Goal: Task Accomplishment & Management: Use online tool/utility

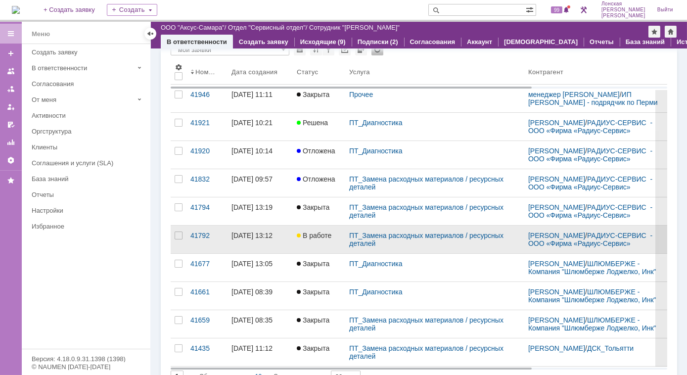
scroll to position [90, 0]
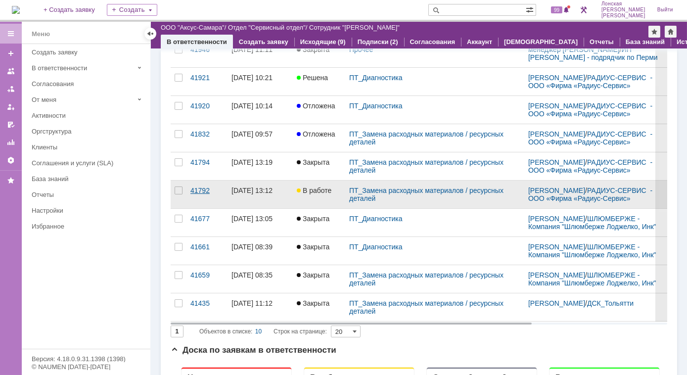
click at [205, 193] on div "41792" at bounding box center [206, 190] width 33 height 8
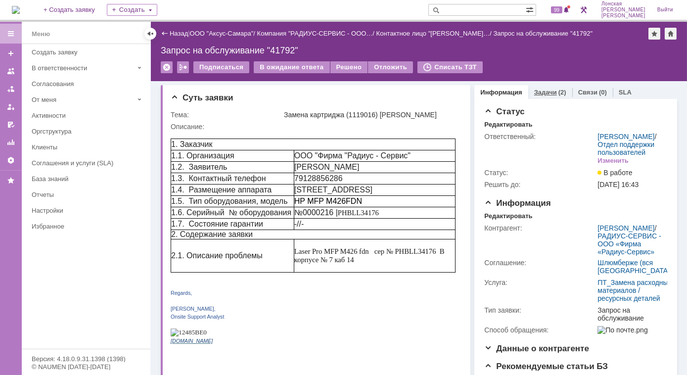
click at [539, 92] on link "Задачи" at bounding box center [545, 92] width 23 height 7
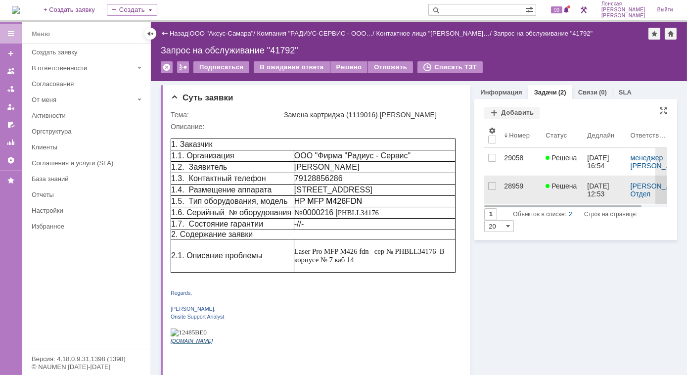
click at [504, 184] on div "28959" at bounding box center [521, 186] width 34 height 8
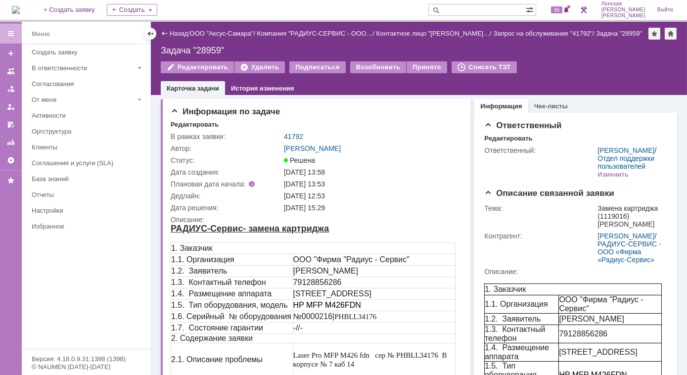
click at [166, 34] on div "Назад" at bounding box center [174, 33] width 27 height 7
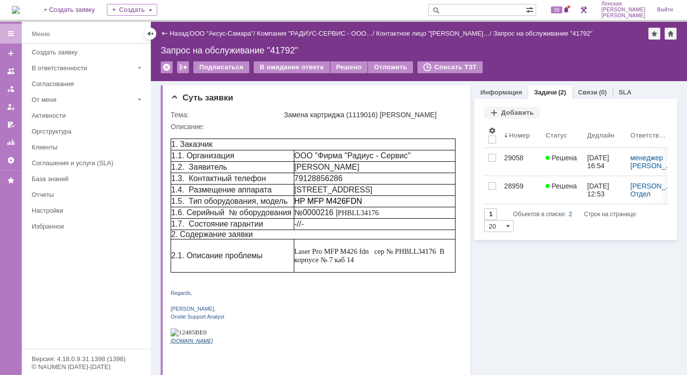
click at [165, 33] on div "Назад" at bounding box center [174, 33] width 27 height 7
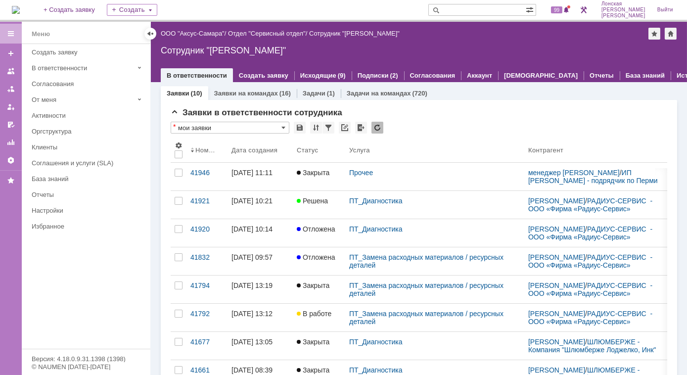
click at [194, 95] on div "(10)" at bounding box center [195, 93] width 11 height 7
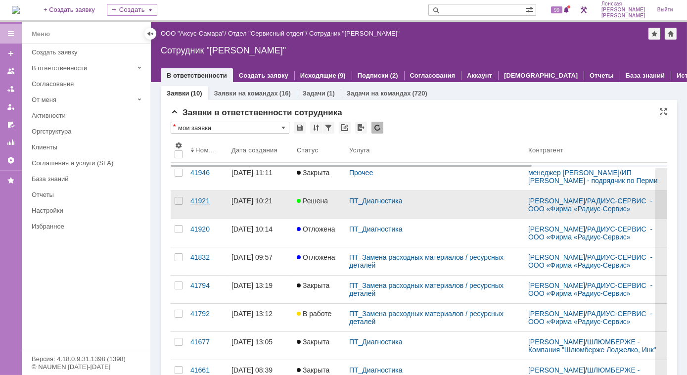
click at [196, 204] on div "41921" at bounding box center [206, 201] width 33 height 8
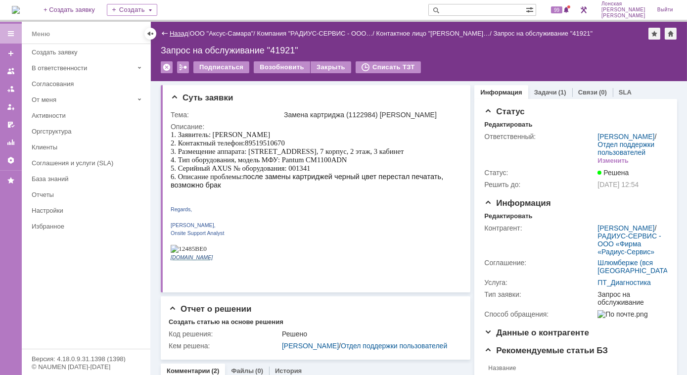
click at [179, 35] on link "Назад" at bounding box center [179, 33] width 18 height 7
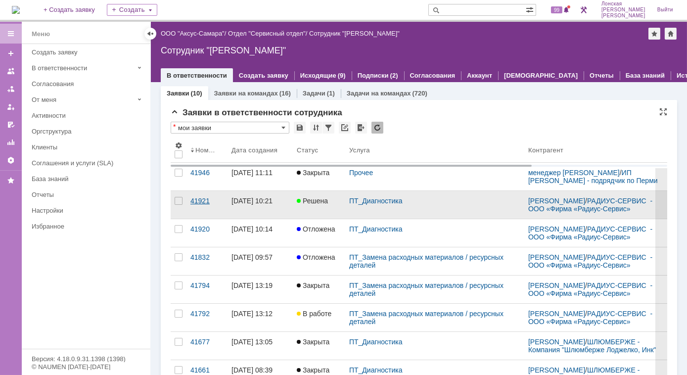
click at [195, 205] on div "41921" at bounding box center [206, 201] width 33 height 8
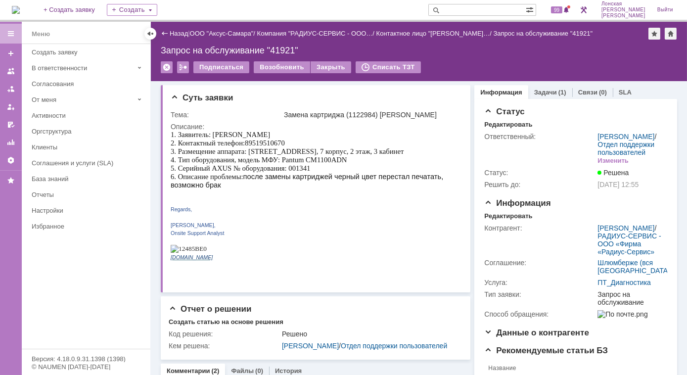
click at [168, 34] on div "Назад" at bounding box center [174, 33] width 27 height 7
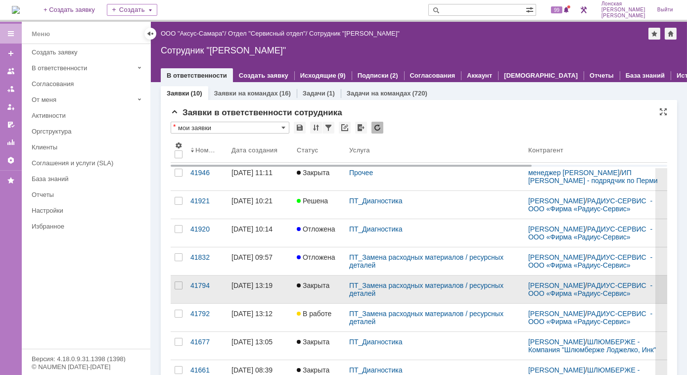
scroll to position [45, 0]
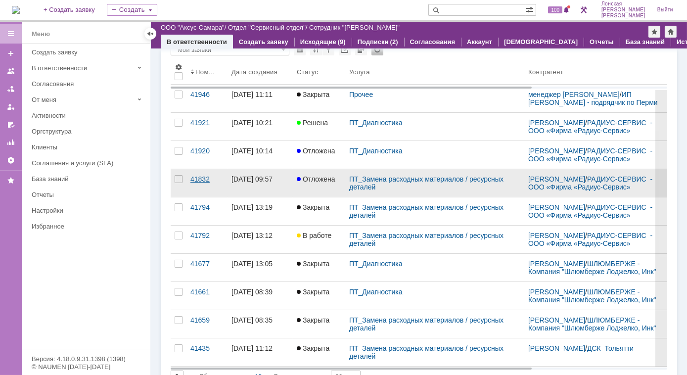
click at [212, 182] on div "41832" at bounding box center [206, 179] width 33 height 8
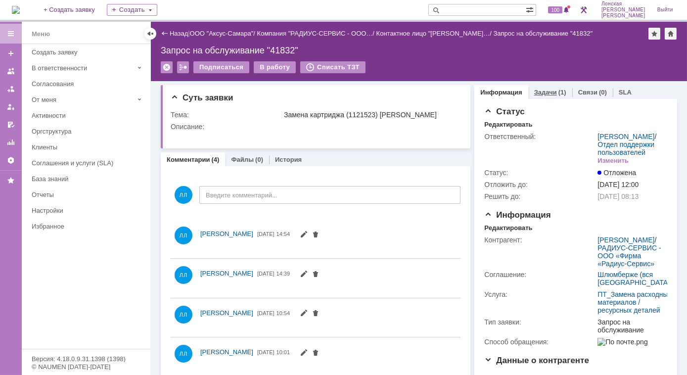
click at [548, 93] on link "Задачи" at bounding box center [545, 92] width 23 height 7
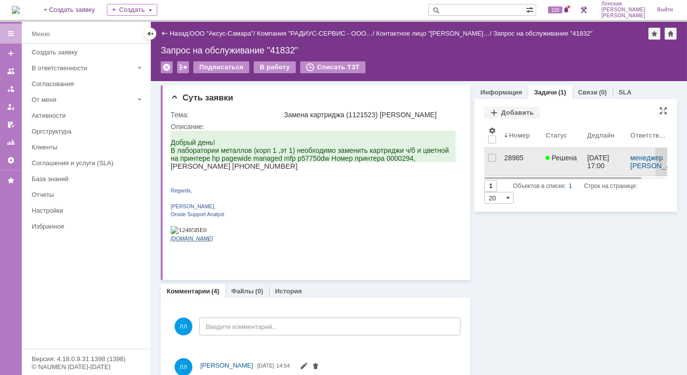
click at [505, 159] on div "28985" at bounding box center [521, 158] width 34 height 8
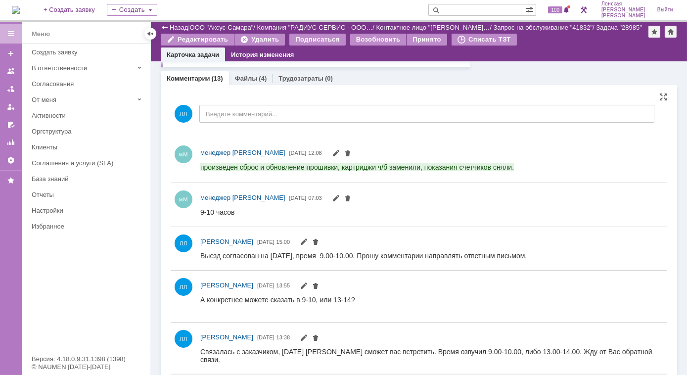
scroll to position [674, 0]
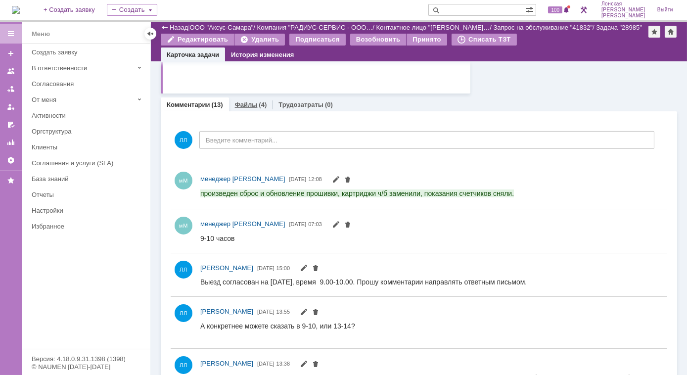
click at [241, 106] on link "Файлы" at bounding box center [246, 104] width 23 height 7
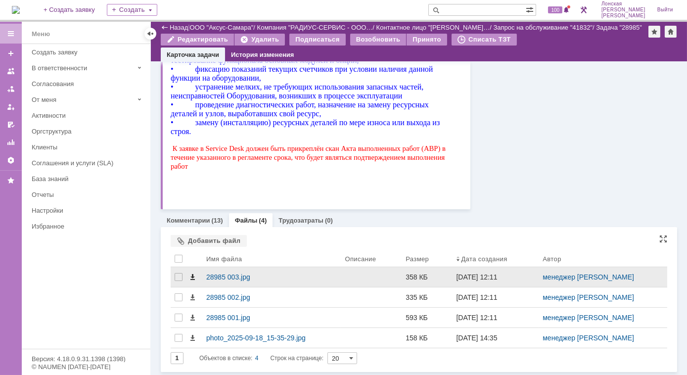
click at [192, 276] on span at bounding box center [192, 277] width 8 height 8
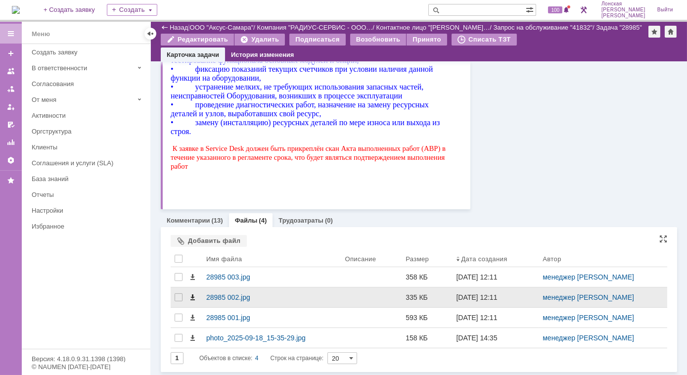
click at [191, 298] on span at bounding box center [192, 297] width 8 height 8
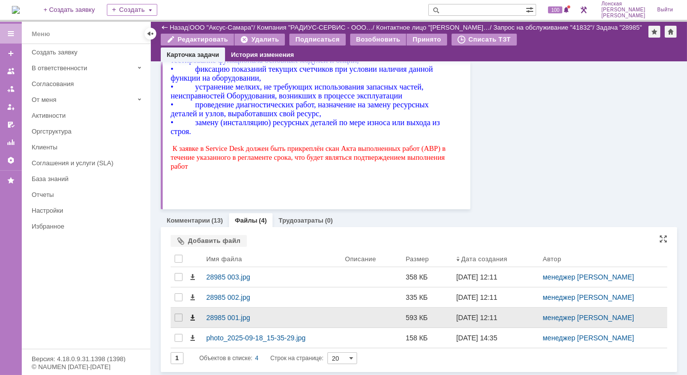
click at [195, 315] on span at bounding box center [192, 318] width 8 height 8
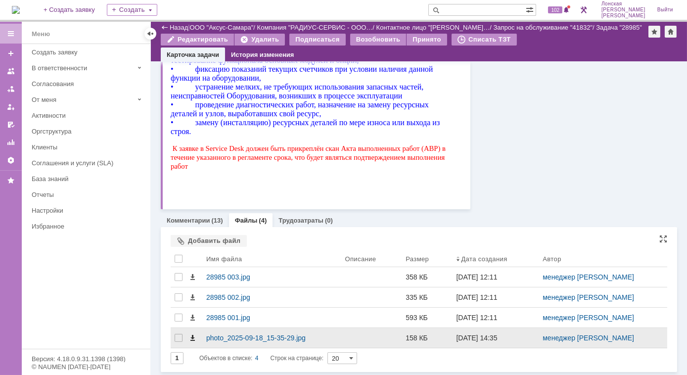
click at [194, 338] on span at bounding box center [192, 338] width 8 height 8
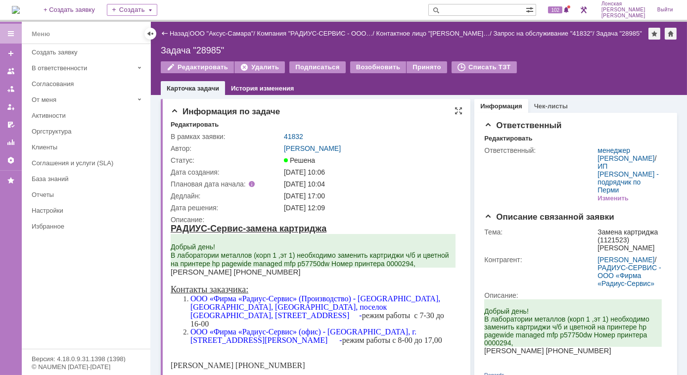
click at [400, 186] on div "17.09.2025 10:04" at bounding box center [371, 184] width 174 height 8
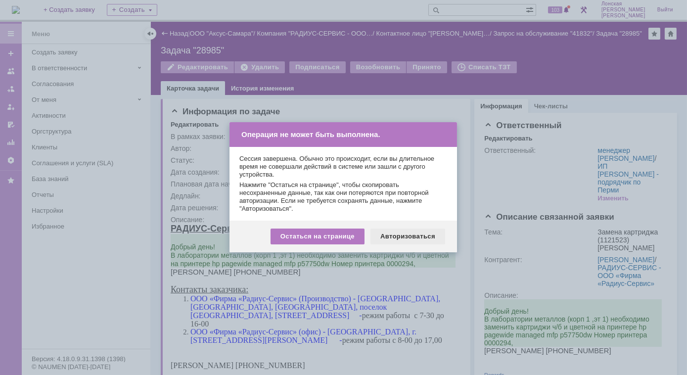
click at [404, 234] on div "Авторизоваться" at bounding box center [407, 236] width 75 height 16
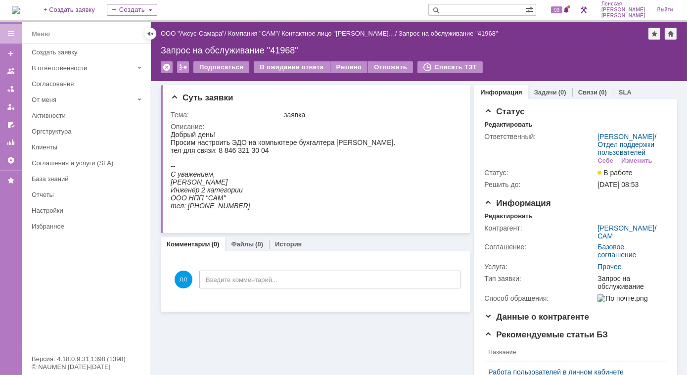
click at [474, 90] on div "Информация" at bounding box center [500, 92] width 53 height 14
